Goal: Task Accomplishment & Management: Manage account settings

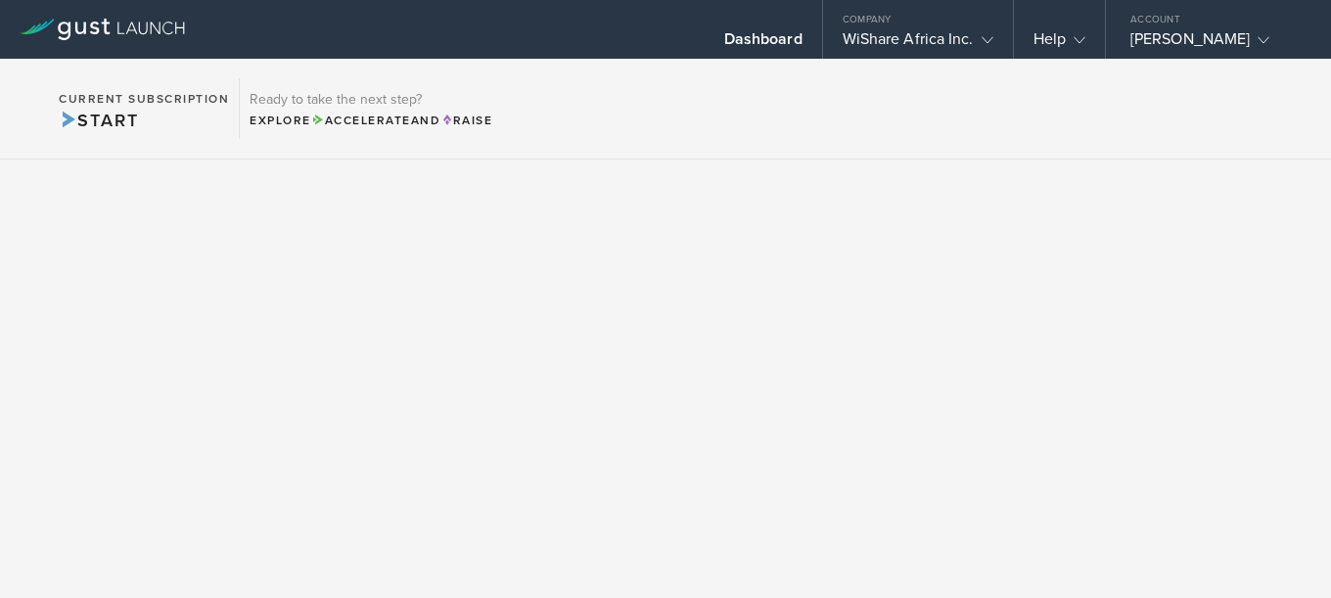
drag, startPoint x: 1046, startPoint y: 121, endPoint x: 1025, endPoint y: 110, distance: 24.5
click at [1025, 110] on section "Current Subscription Start Ready to take the next step? Explore Accelerate and …" at bounding box center [665, 109] width 1331 height 101
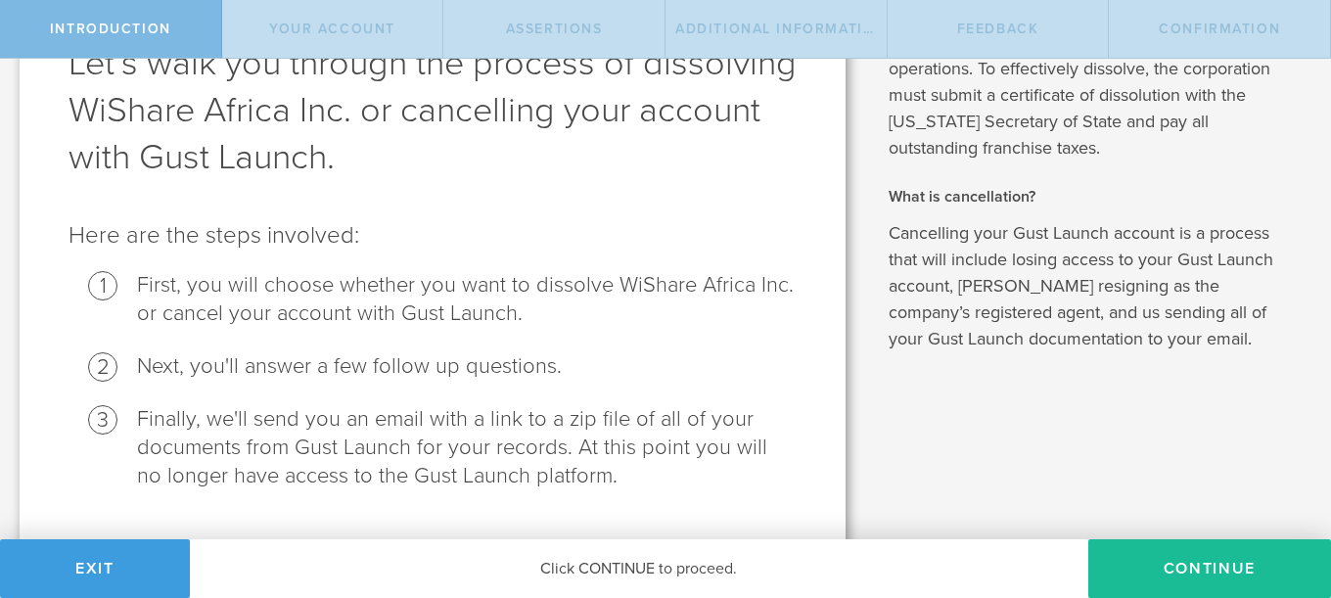
scroll to position [184, 0]
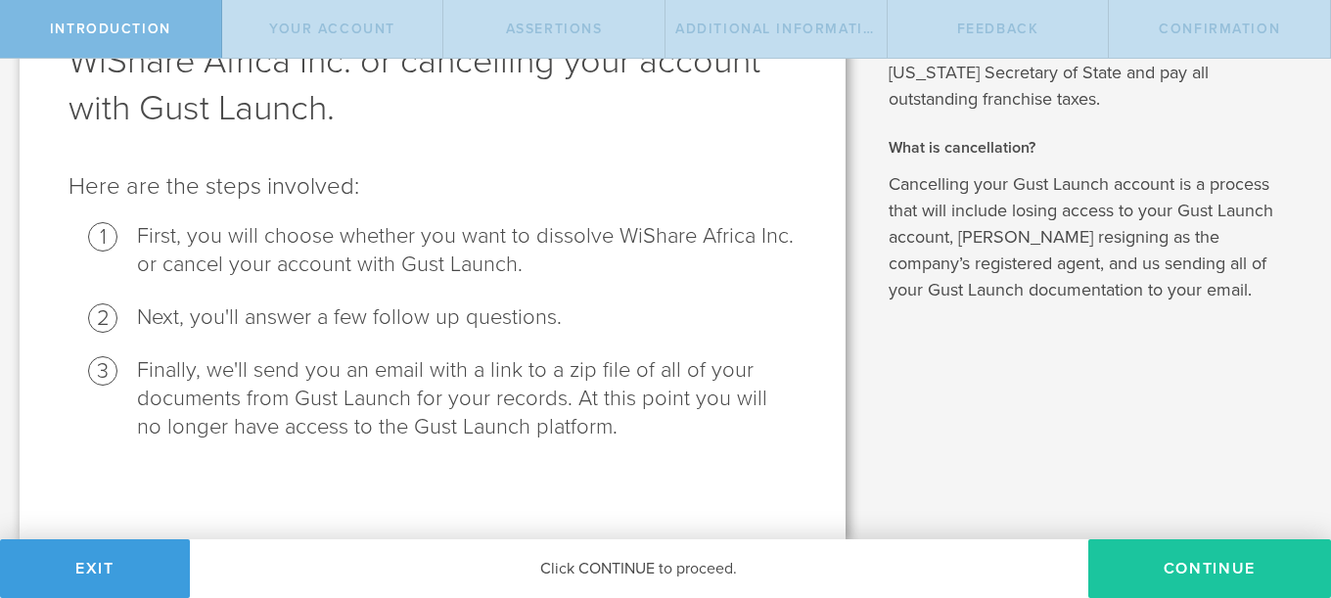
click at [1166, 568] on button "Continue" at bounding box center [1209, 568] width 243 height 59
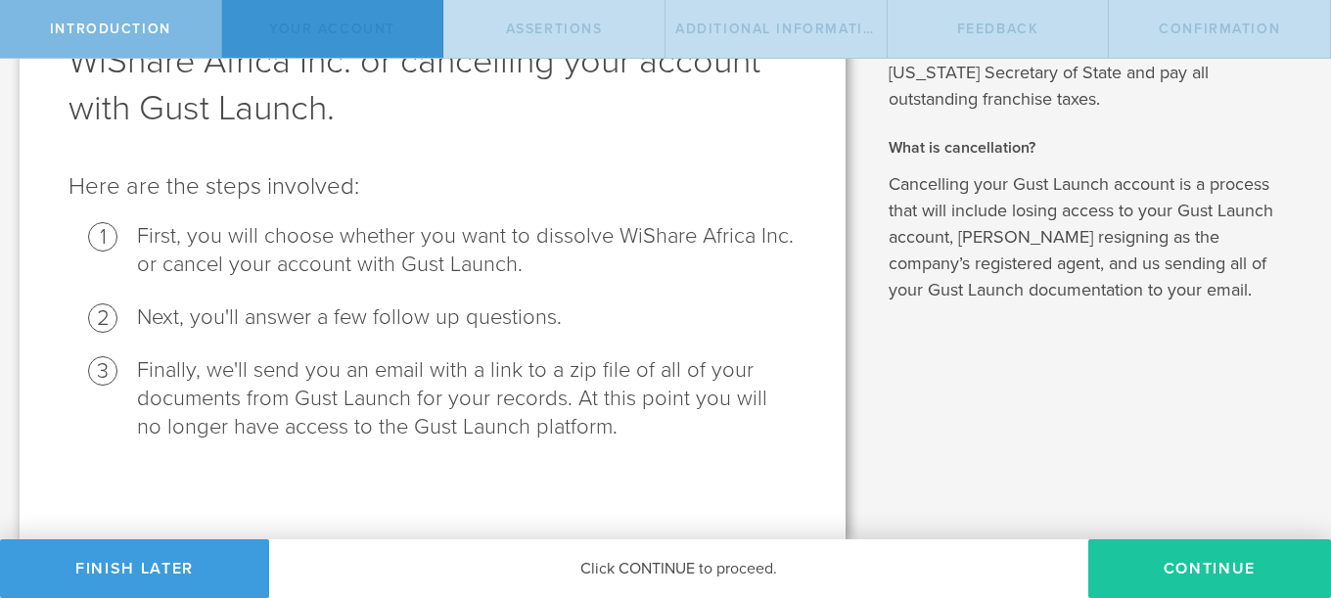
click at [1182, 561] on button "Continue" at bounding box center [1209, 568] width 243 height 59
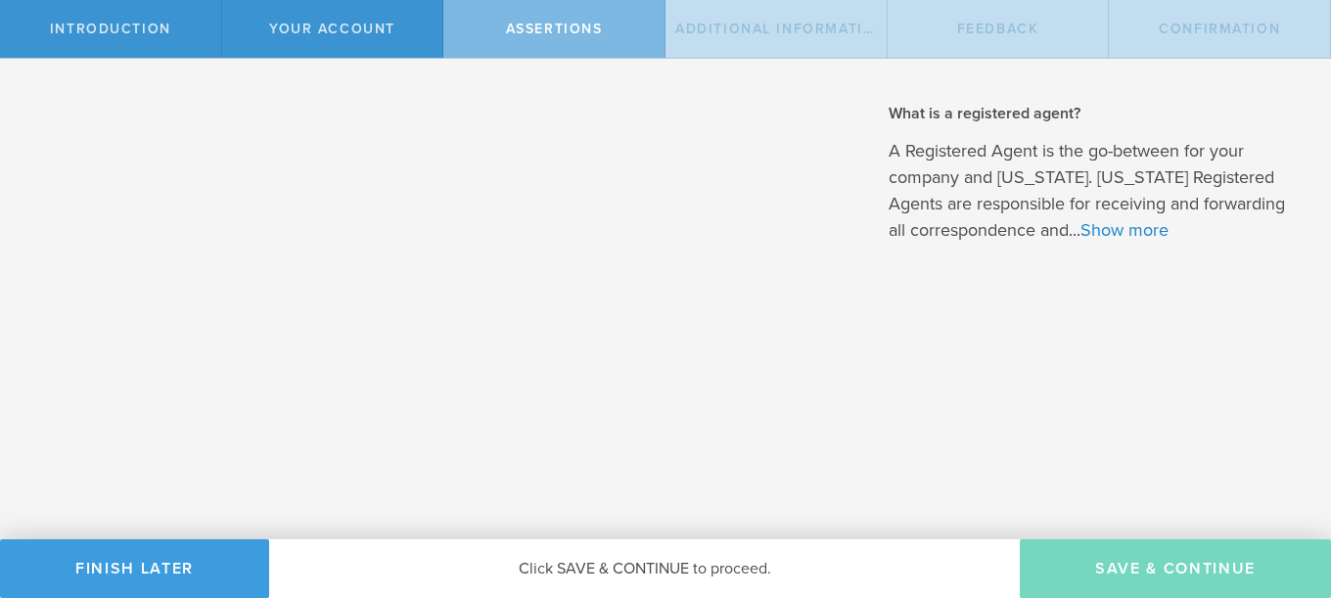
scroll to position [0, 0]
click at [1121, 229] on link "Show more" at bounding box center [1124, 230] width 88 height 22
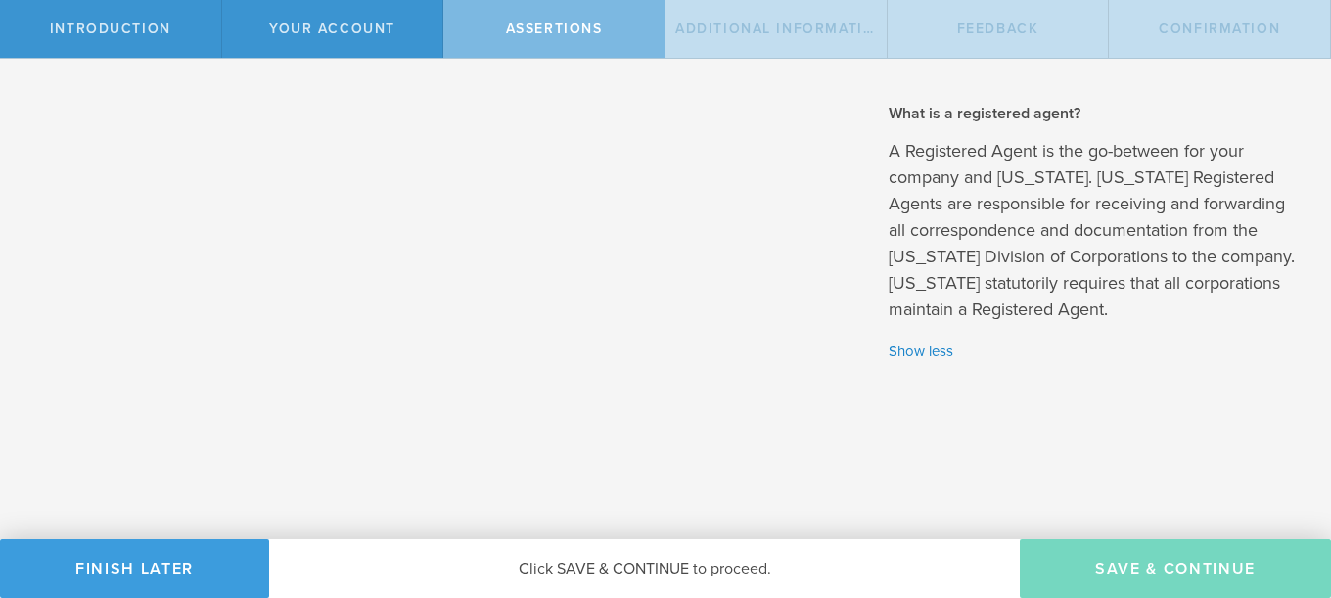
drag, startPoint x: 762, startPoint y: 474, endPoint x: 827, endPoint y: 548, distance: 98.5
click at [827, 59] on div "Introduction Your Account Assertions Additional Information Feedback Confirmati…" at bounding box center [665, 29] width 1331 height 59
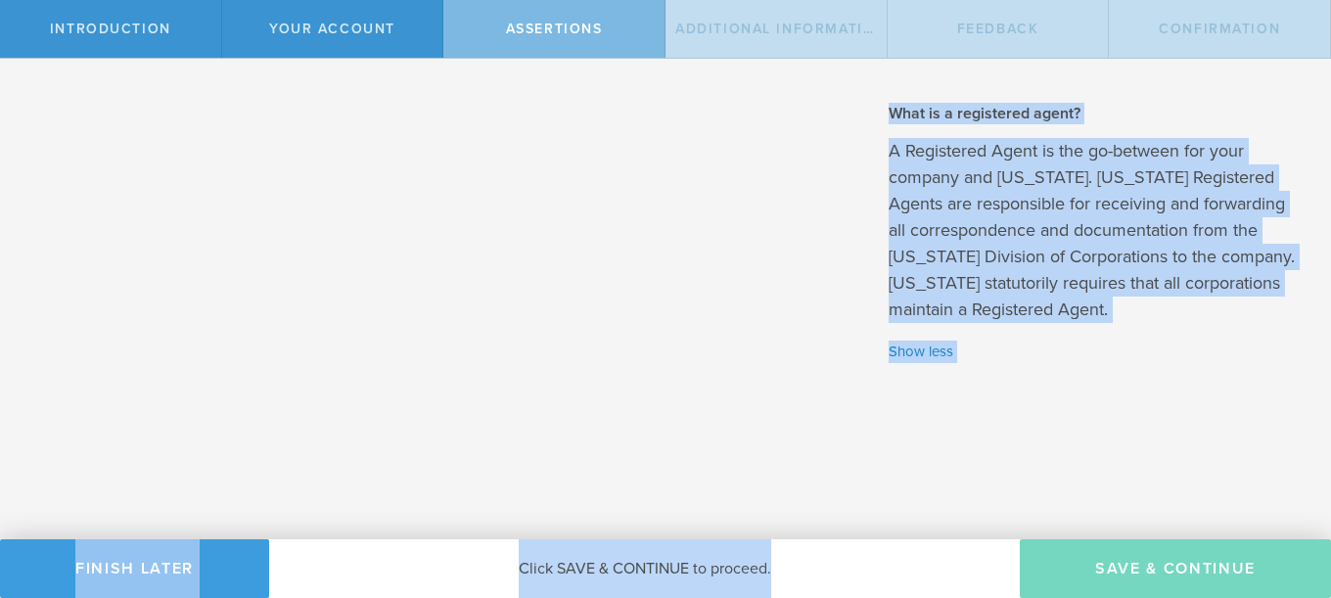
click at [1032, 508] on div "What is dissolution? A corporate dissolution is the formal process of closing t…" at bounding box center [1098, 299] width 466 height 481
click at [1072, 419] on div "What is dissolution? A corporate dissolution is the formal process of closing t…" at bounding box center [1098, 299] width 466 height 481
click at [773, 344] on div "To dissolve WiShare Africa Inc., you need to agree to the following requirement…" at bounding box center [433, 308] width 826 height 461
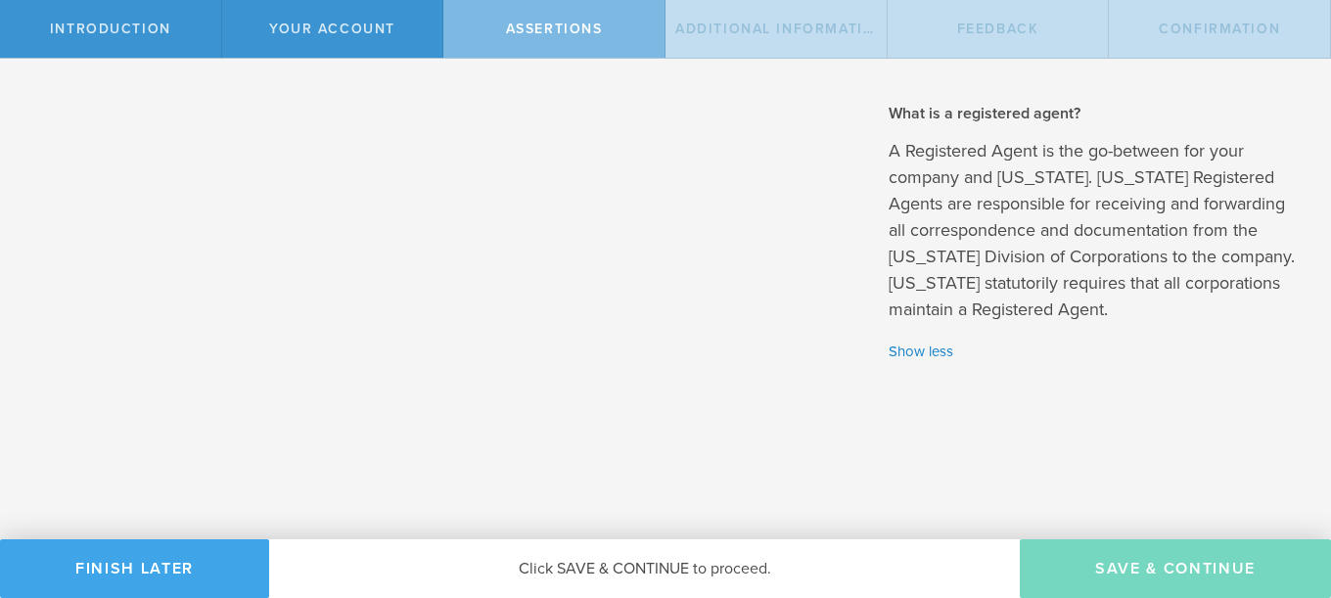
click at [189, 568] on button "Finish Later" at bounding box center [134, 568] width 269 height 59
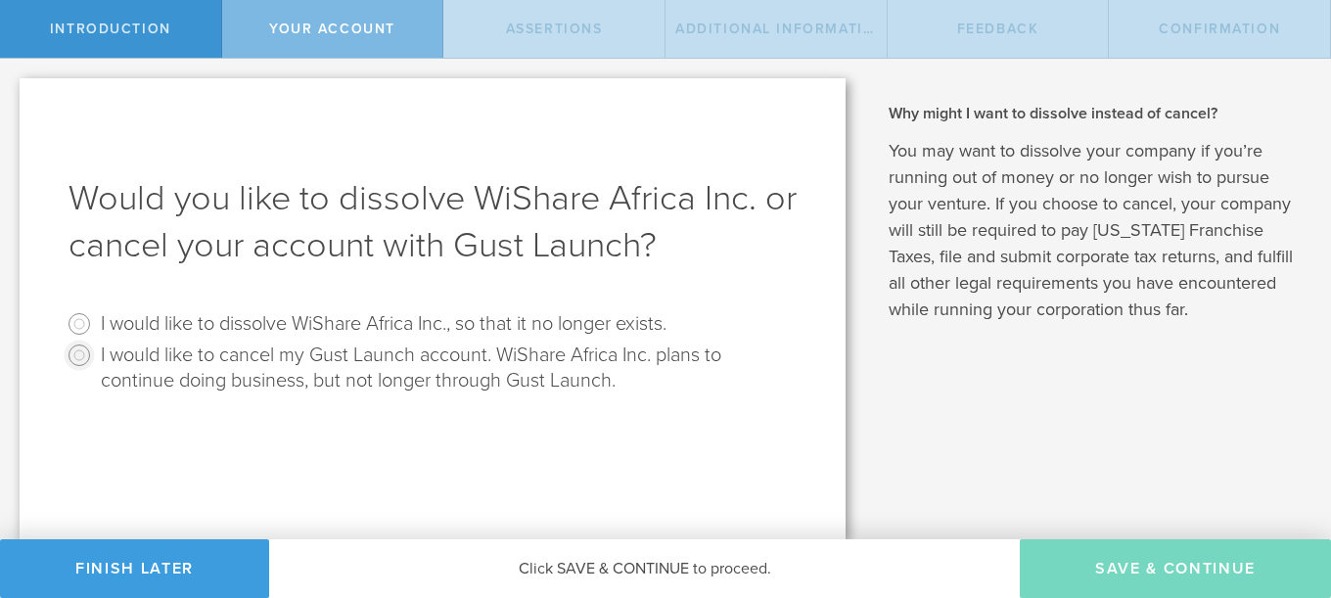
click at [80, 360] on input "I would like to cancel my Gust Launch account. WiShare Africa Inc. plans to con…" at bounding box center [79, 355] width 31 height 31
radio input "true"
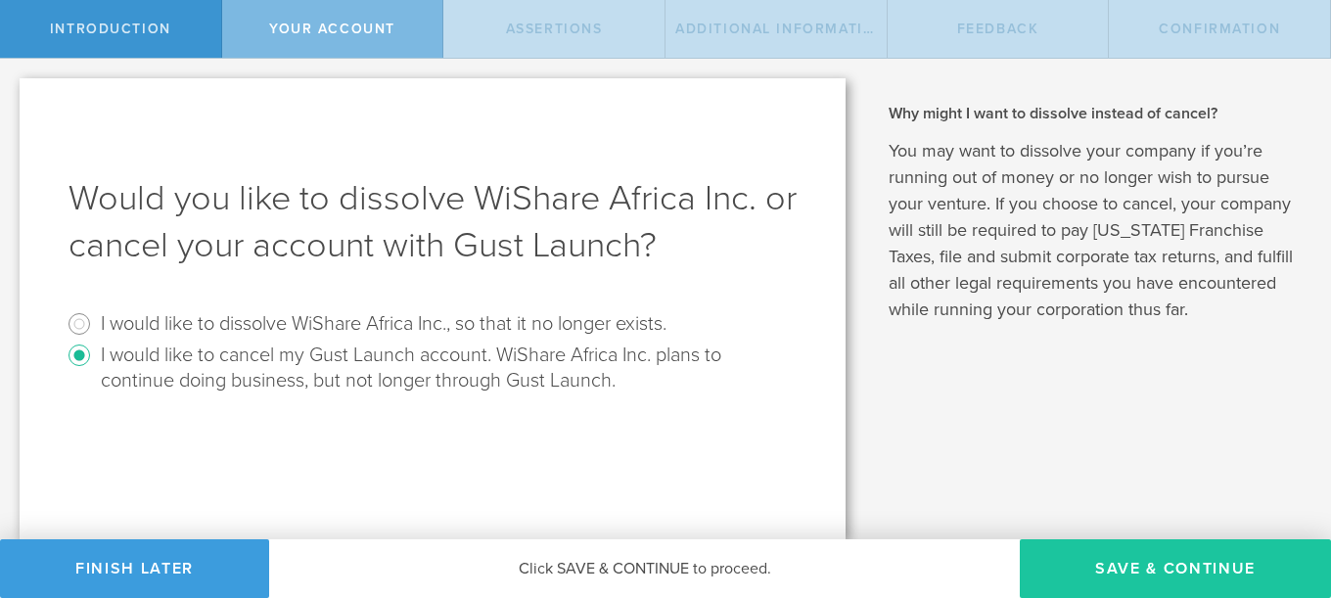
click at [1113, 566] on button "Save & Continue" at bounding box center [1175, 568] width 311 height 59
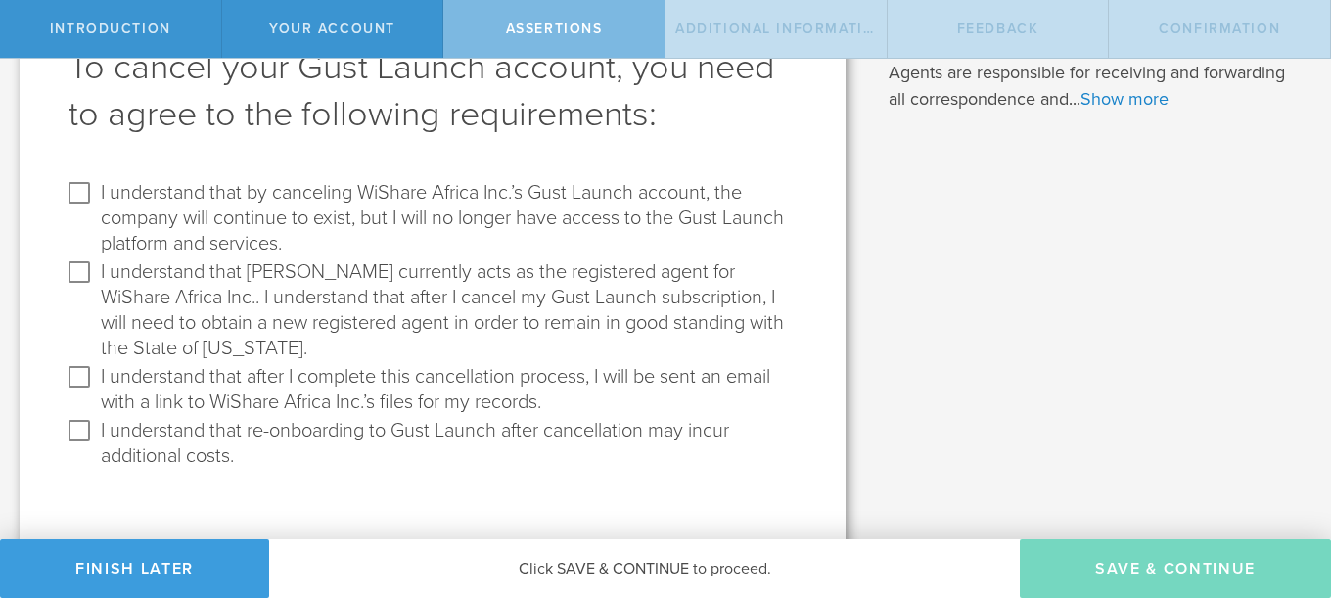
scroll to position [153, 0]
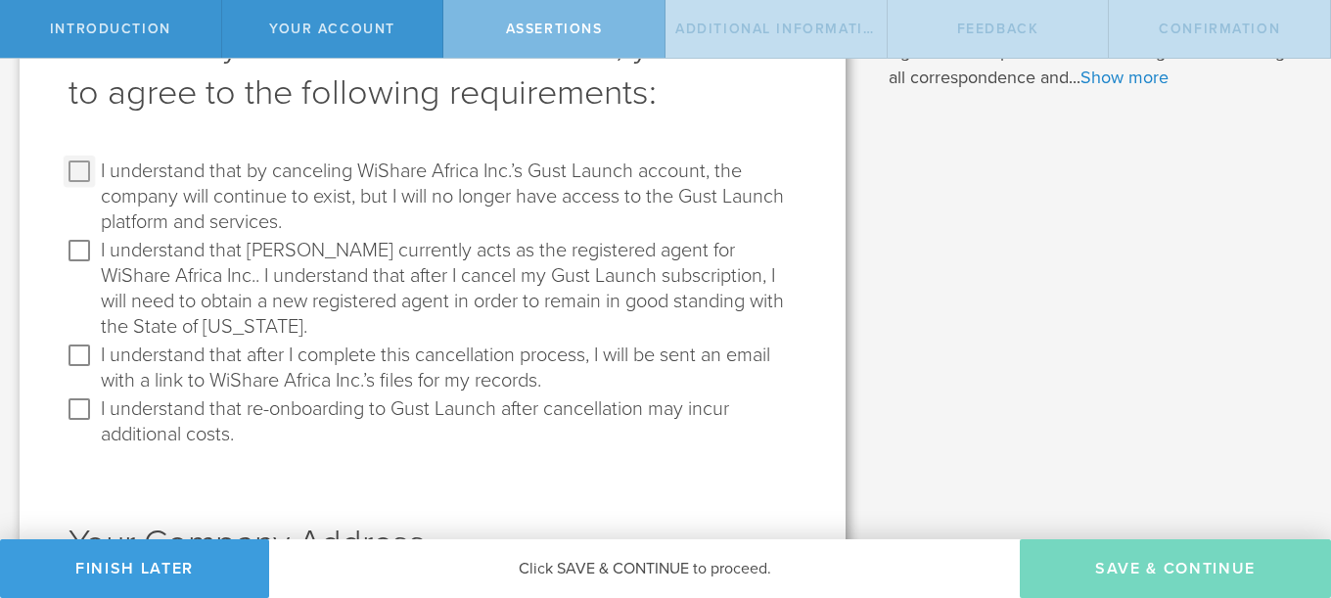
click at [83, 165] on input "I understand that by canceling WiShare Africa Inc.’s Gust Launch account, the c…" at bounding box center [79, 171] width 31 height 31
checkbox input "true"
click at [80, 243] on input "I understand that [PERSON_NAME] currently acts as the registered agent for WiSh…" at bounding box center [79, 250] width 31 height 31
checkbox input "true"
click at [80, 358] on input "I understand that after I complete this cancellation process, I will be sent an…" at bounding box center [79, 355] width 31 height 31
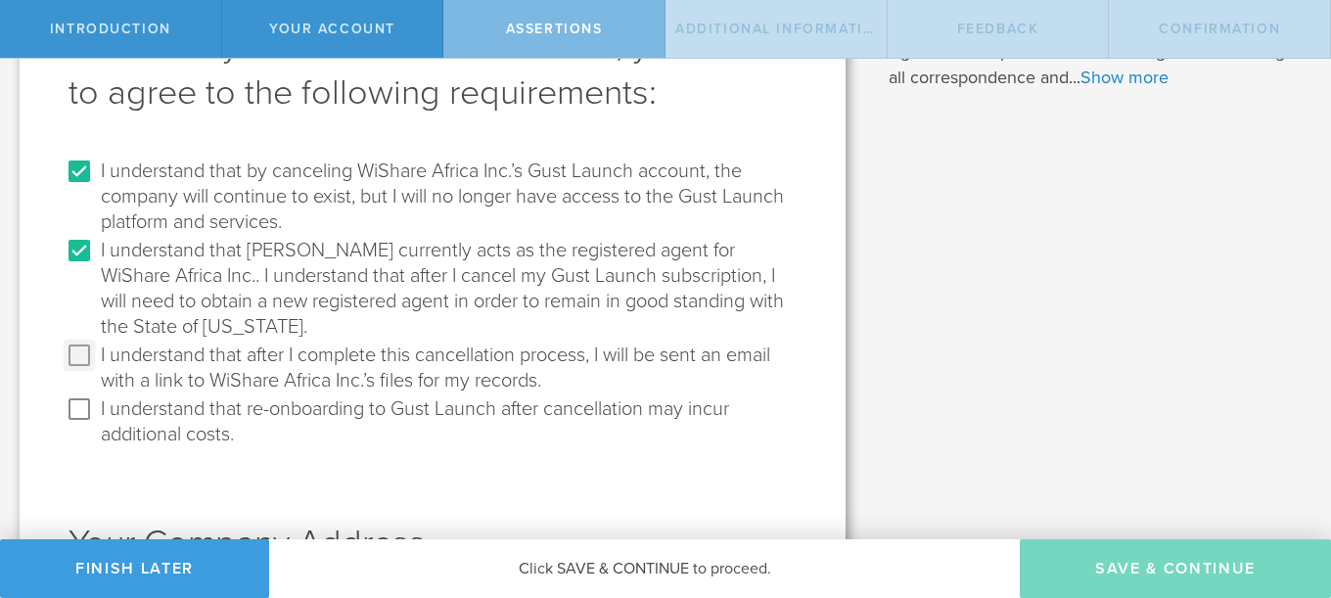
checkbox input "true"
click at [75, 407] on input "I understand that re-onboarding to Gust Launch after cancellation may incur add…" at bounding box center [79, 408] width 31 height 31
checkbox input "true"
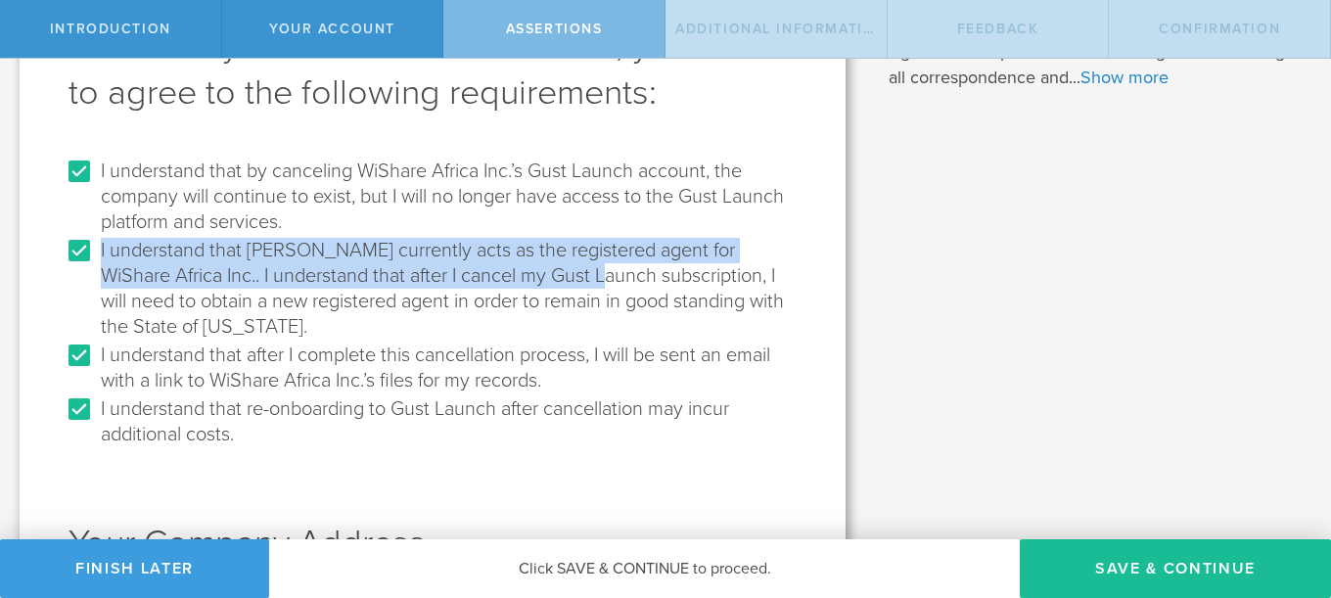
click at [563, 264] on form "I understand that by canceling WiShare Africa Inc.’s Gust Launch account, the c…" at bounding box center [433, 530] width 728 height 748
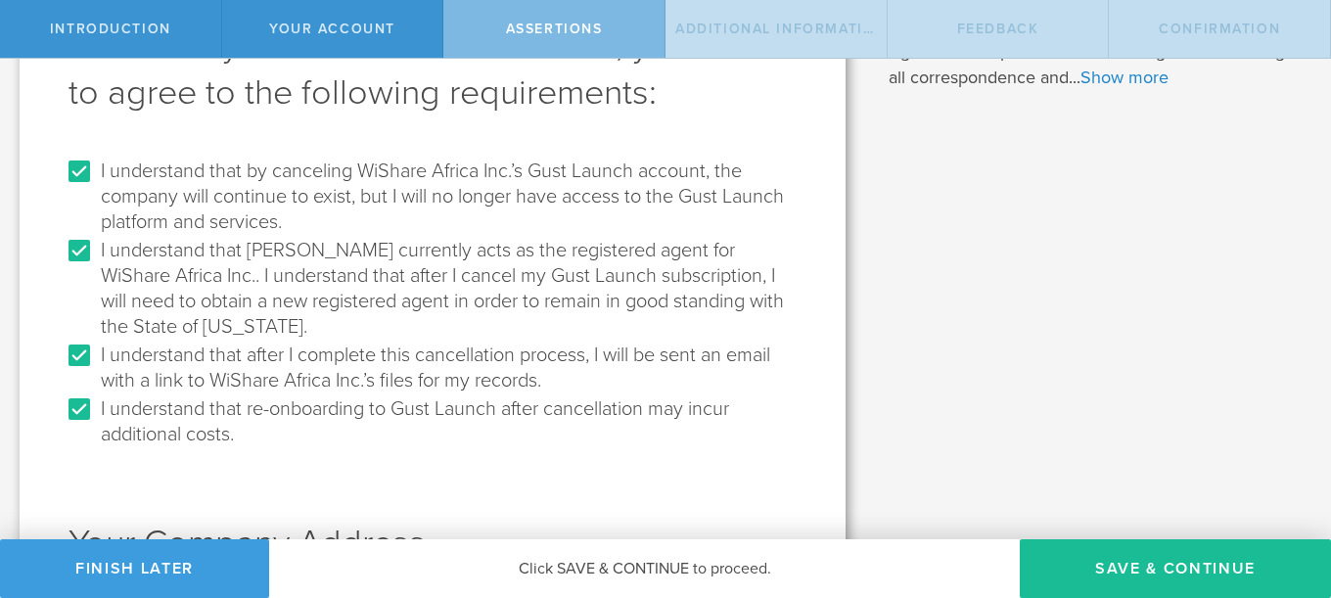
click at [630, 385] on label "I understand that after I complete this cancellation process, I will be sent an…" at bounding box center [446, 367] width 691 height 54
click at [95, 371] on input "I understand that after I complete this cancellation process, I will be sent an…" at bounding box center [79, 355] width 31 height 31
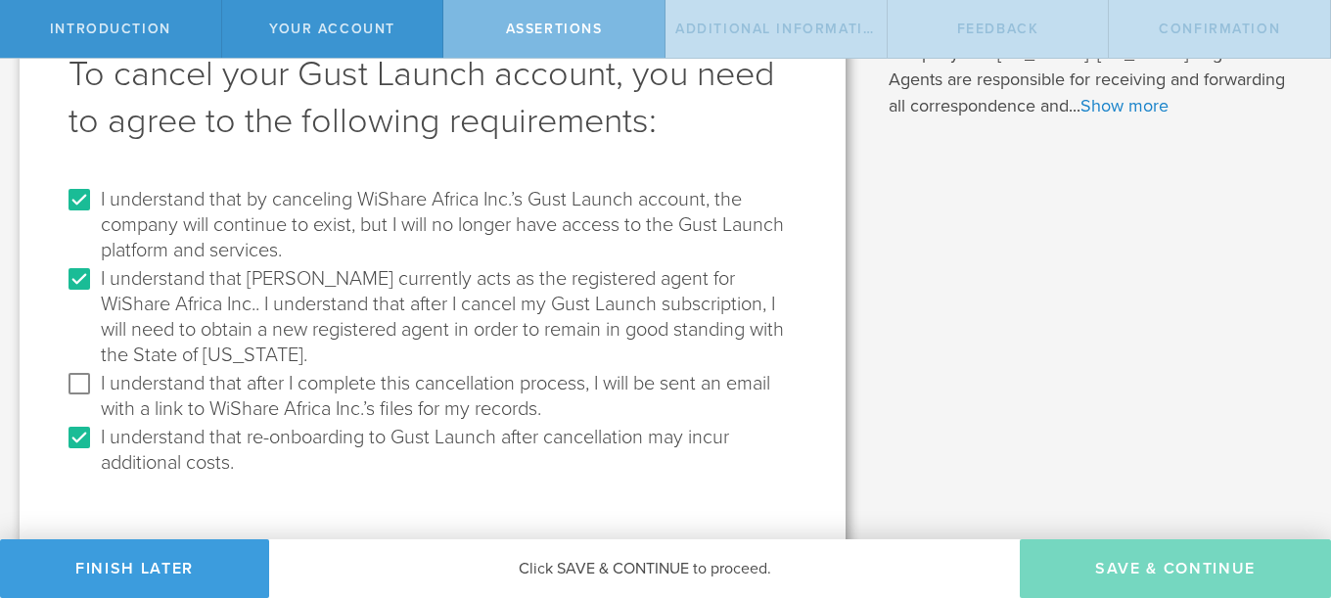
scroll to position [138, 0]
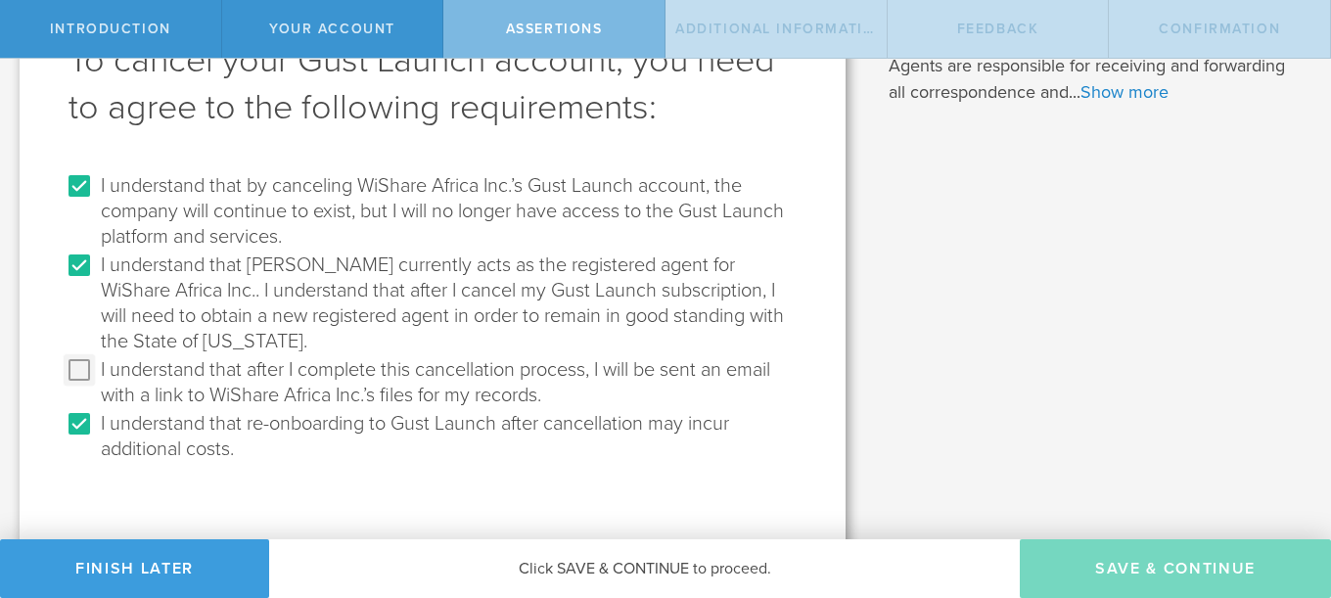
click at [82, 364] on input "I understand that after I complete this cancellation process, I will be sent an…" at bounding box center [79, 369] width 31 height 31
checkbox input "true"
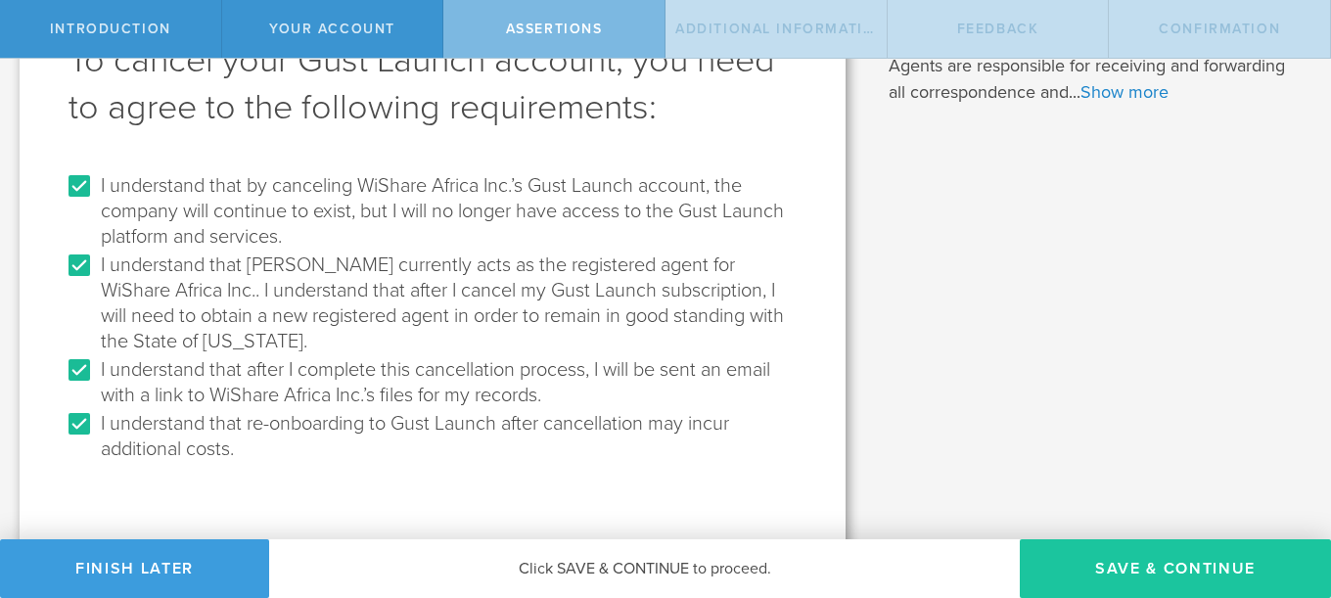
click at [1158, 579] on button "Save & Continue" at bounding box center [1175, 568] width 311 height 59
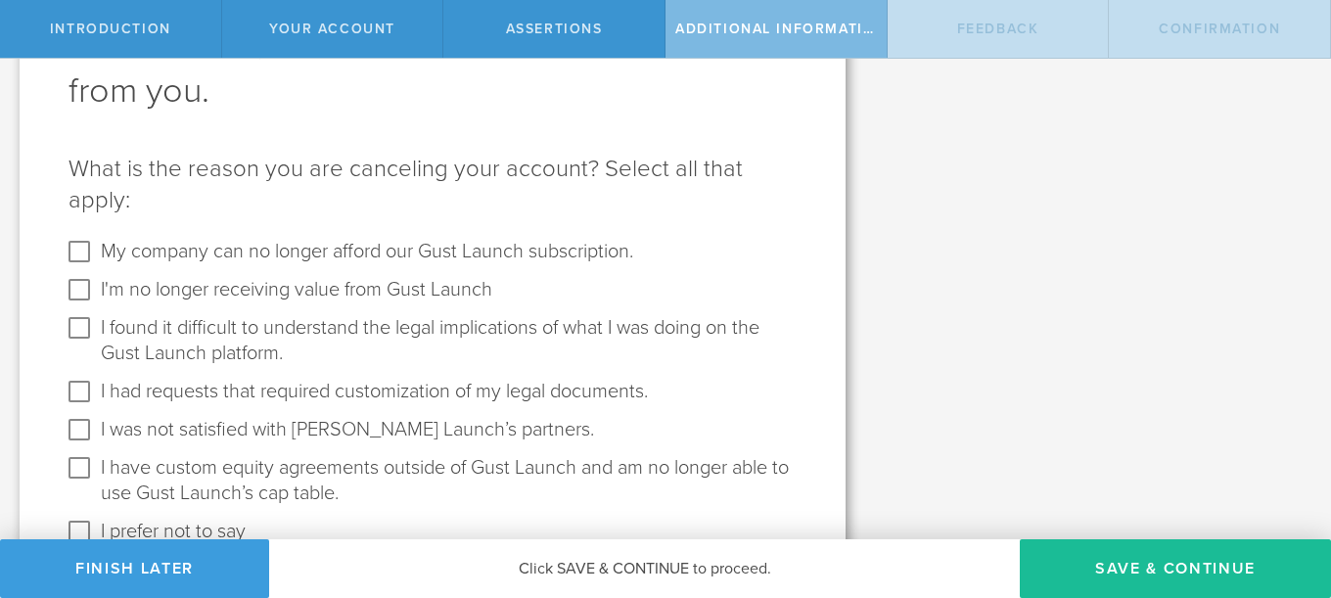
scroll to position [221, 0]
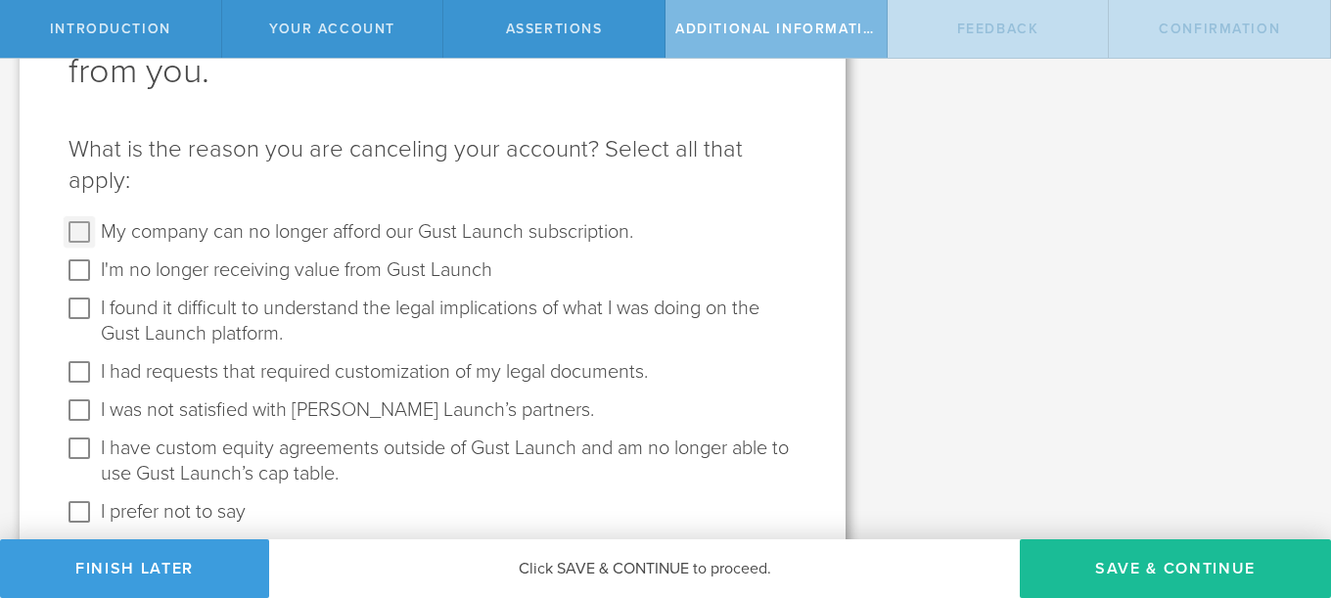
click at [82, 235] on input "My company can no longer afford our Gust Launch subscription." at bounding box center [79, 231] width 31 height 31
checkbox input "true"
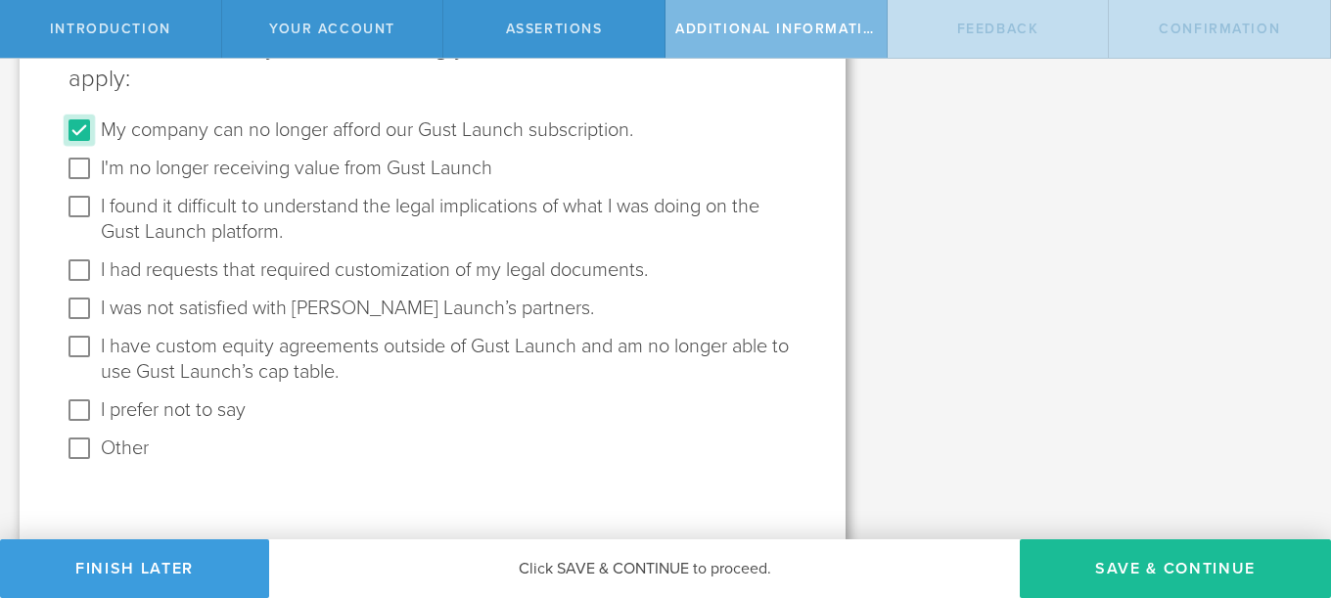
scroll to position [328, 0]
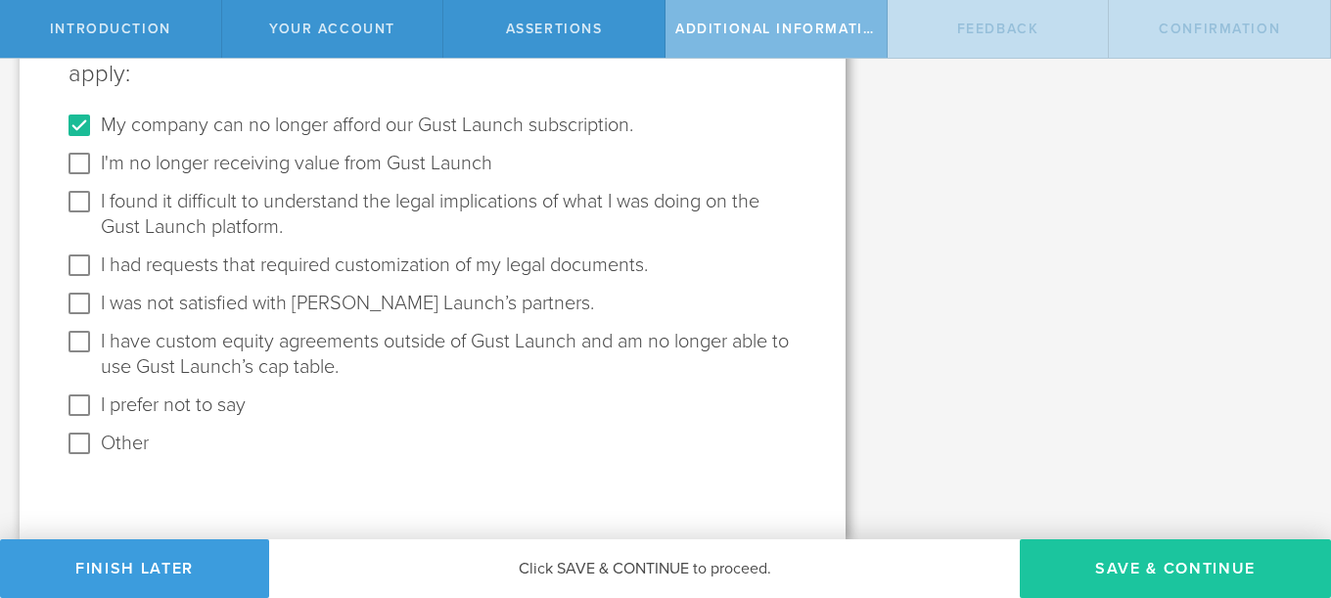
click at [1092, 550] on button "Save & Continue" at bounding box center [1175, 568] width 311 height 59
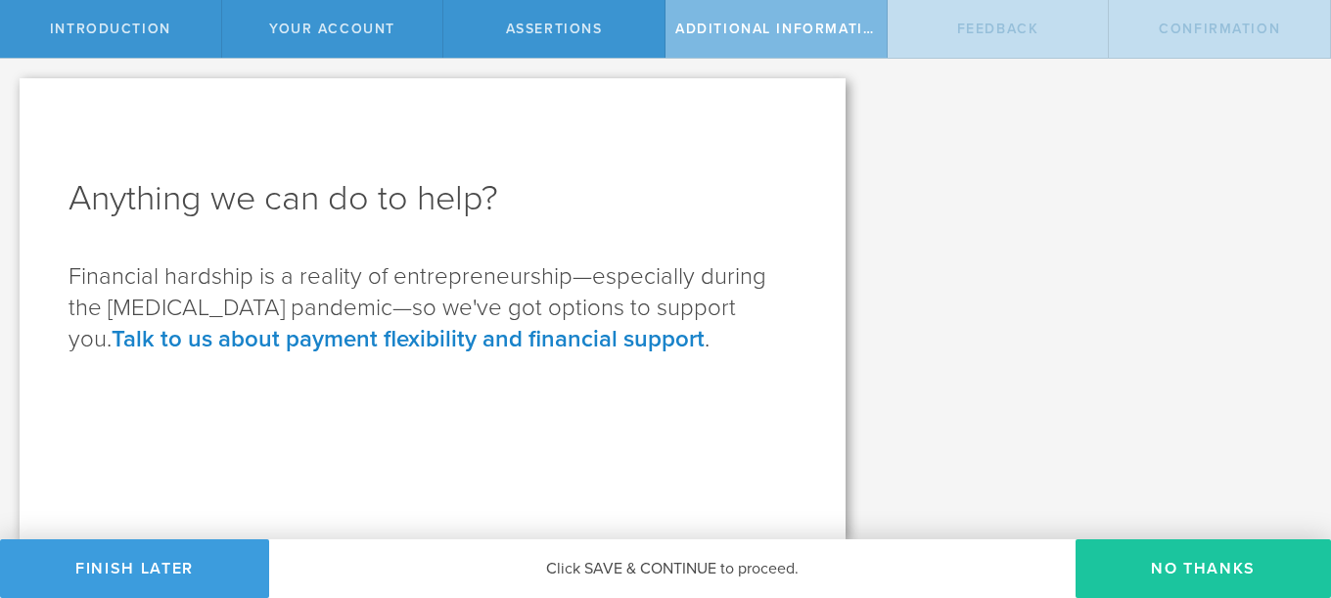
scroll to position [0, 0]
click at [1168, 568] on button "No Thanks" at bounding box center [1203, 568] width 255 height 59
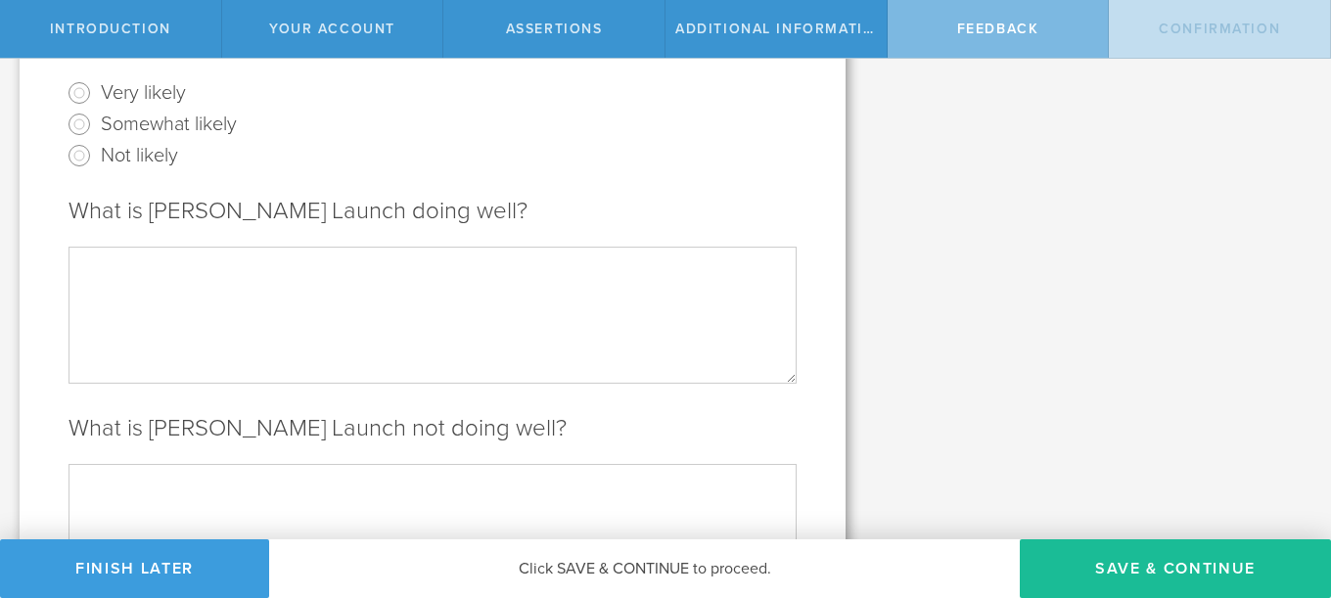
scroll to position [617, 0]
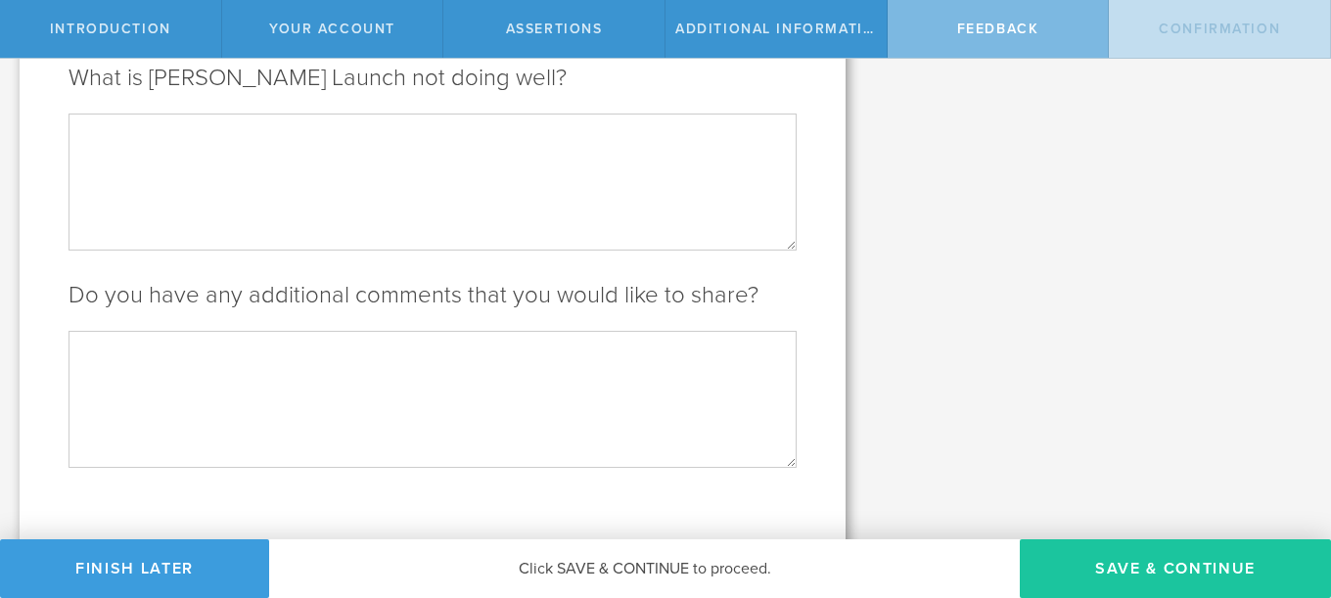
click at [1117, 552] on button "Save & Continue" at bounding box center [1175, 568] width 311 height 59
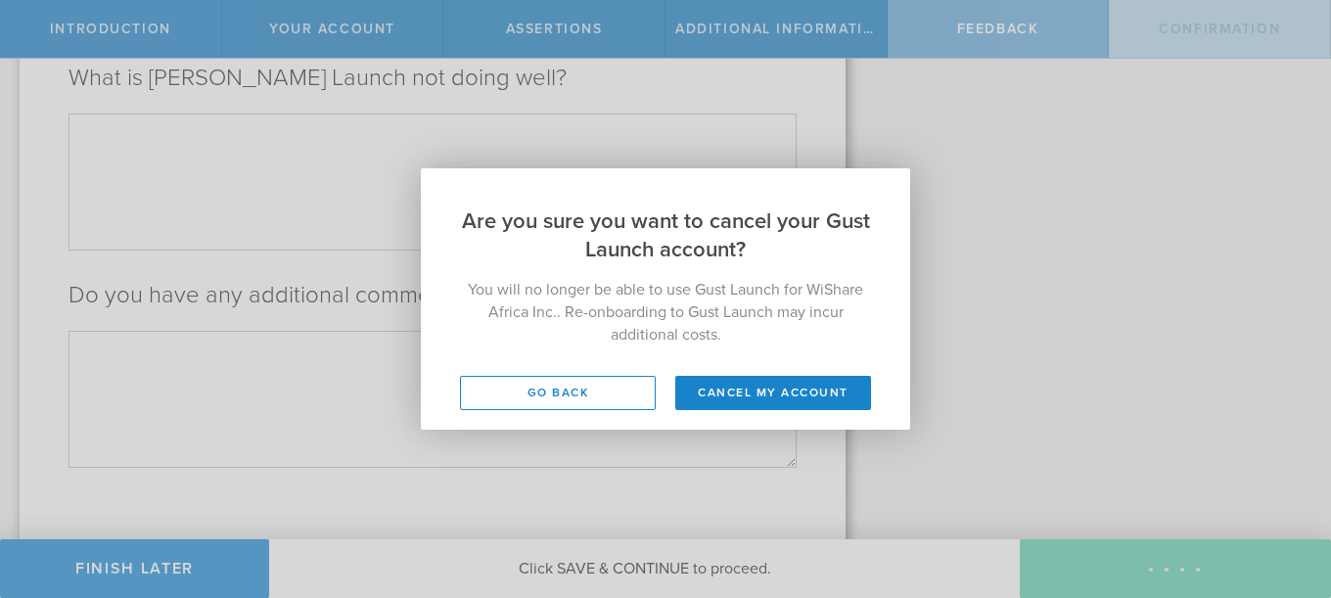
click at [752, 382] on button "Cancel my account" at bounding box center [773, 393] width 196 height 34
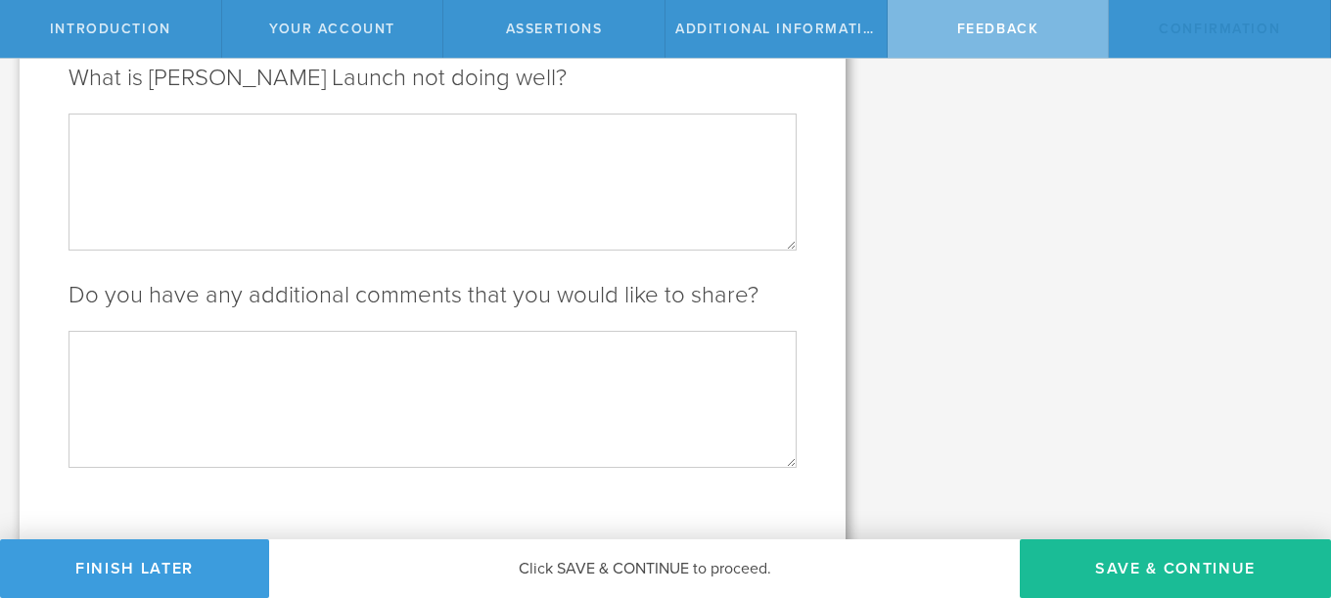
scroll to position [0, 0]
